Goal: Find specific page/section: Find specific page/section

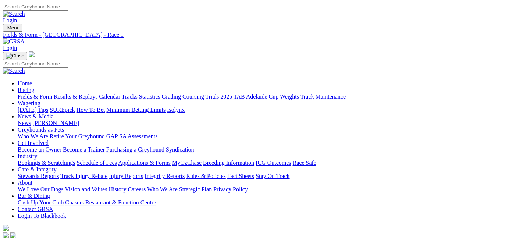
click at [29, 93] on link "Fields & Form" at bounding box center [35, 96] width 35 height 6
click at [36, 93] on link "Fields & Form" at bounding box center [35, 96] width 35 height 6
click at [62, 240] on select "South Australia New South Wales Northern Territory Queensland Tasmania Victoria…" at bounding box center [32, 243] width 59 height 7
select select "QLD"
click at [35, 240] on select "South Australia New South Wales Northern Territory Queensland Tasmania Victoria…" at bounding box center [32, 243] width 59 height 7
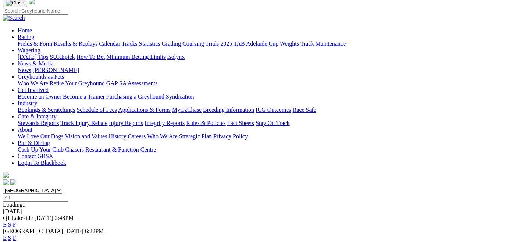
scroll to position [57, 0]
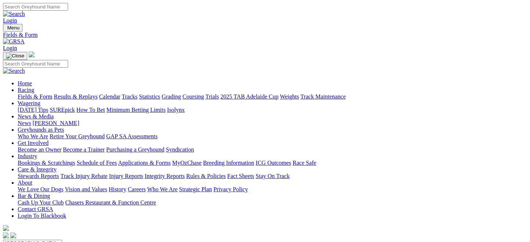
click at [44, 93] on link "Fields & Form" at bounding box center [35, 96] width 35 height 6
click at [62, 240] on select "South Australia New South Wales Northern Territory Queensland Tasmania Victoria…" at bounding box center [32, 243] width 59 height 7
select select "QLD"
click at [35, 240] on select "South Australia New South Wales Northern Territory Queensland Tasmania Victoria…" at bounding box center [32, 243] width 59 height 7
